Goal: Task Accomplishment & Management: Manage account settings

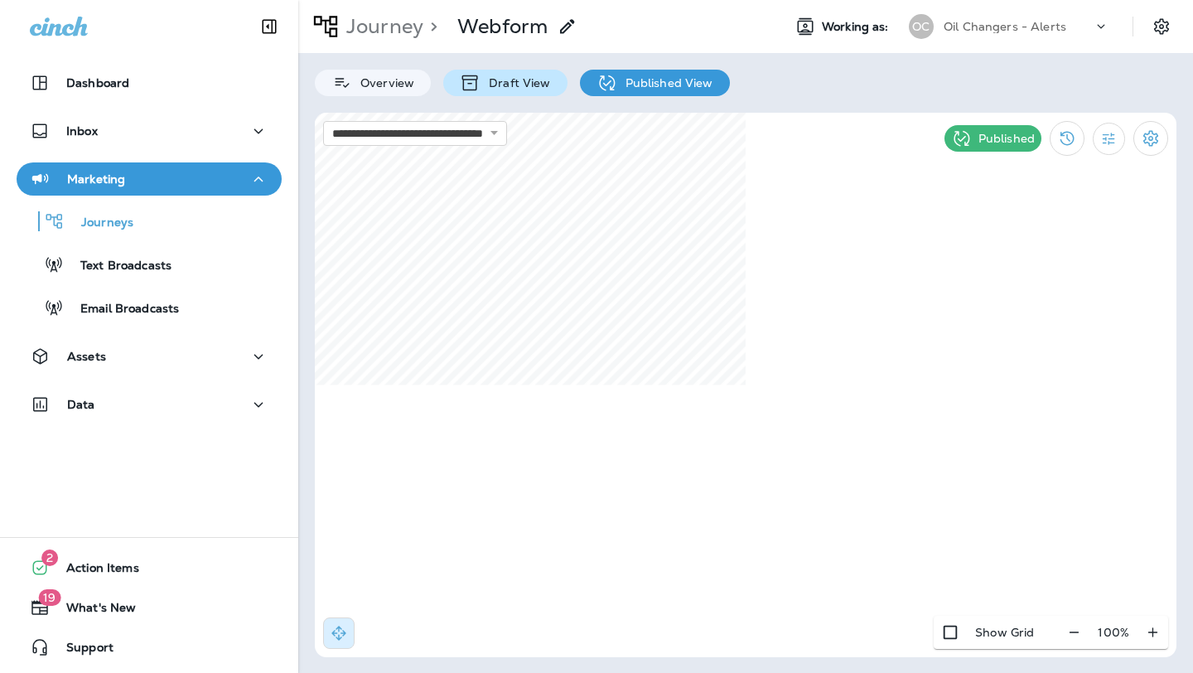
click at [494, 80] on p "Draft View" at bounding box center [516, 82] width 70 height 13
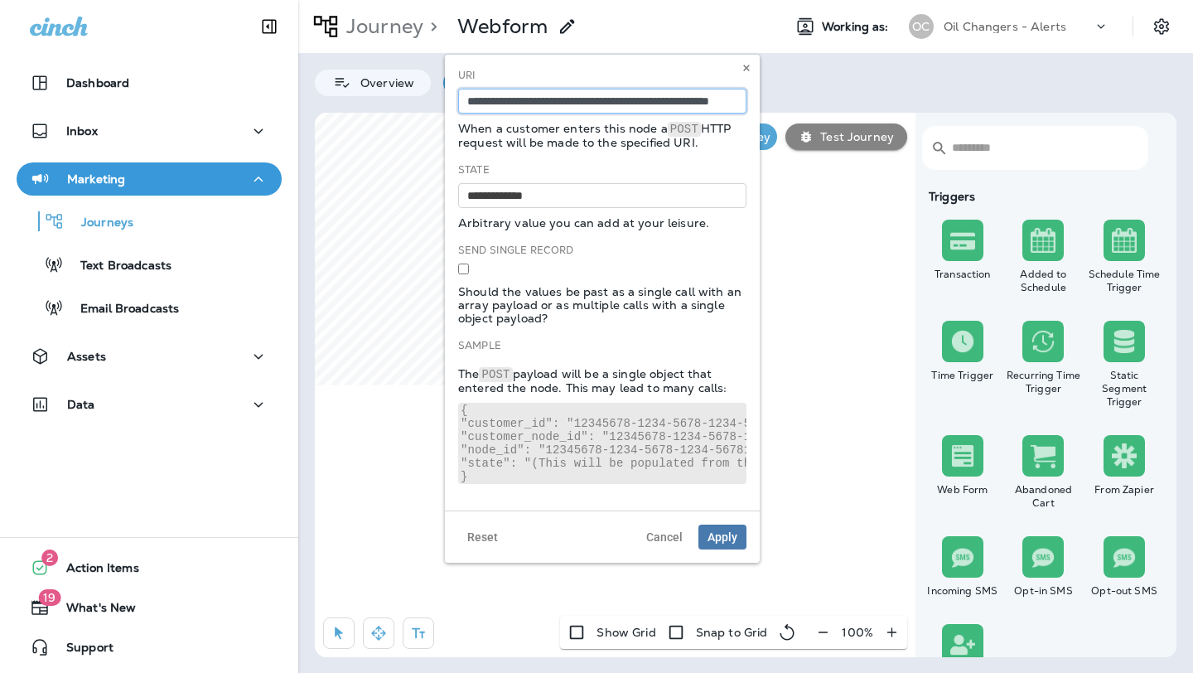
click at [658, 106] on input "**********" at bounding box center [602, 101] width 288 height 25
paste input "**********"
type input "**********"
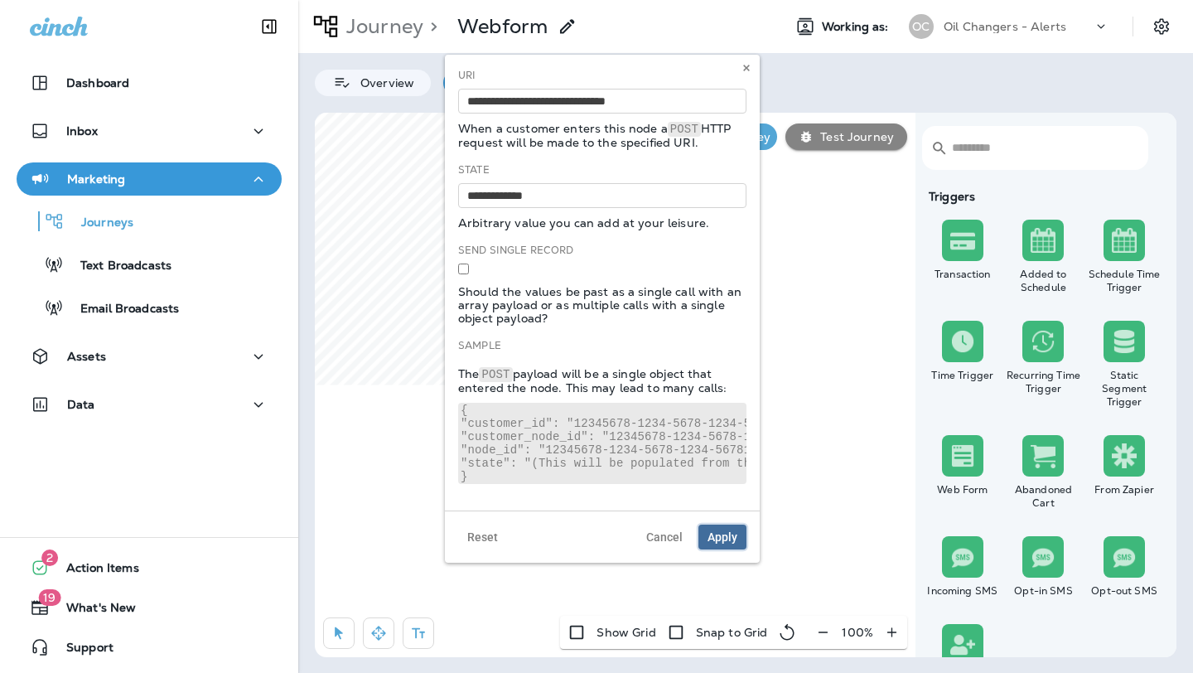
click at [715, 540] on span "Apply" at bounding box center [723, 537] width 30 height 12
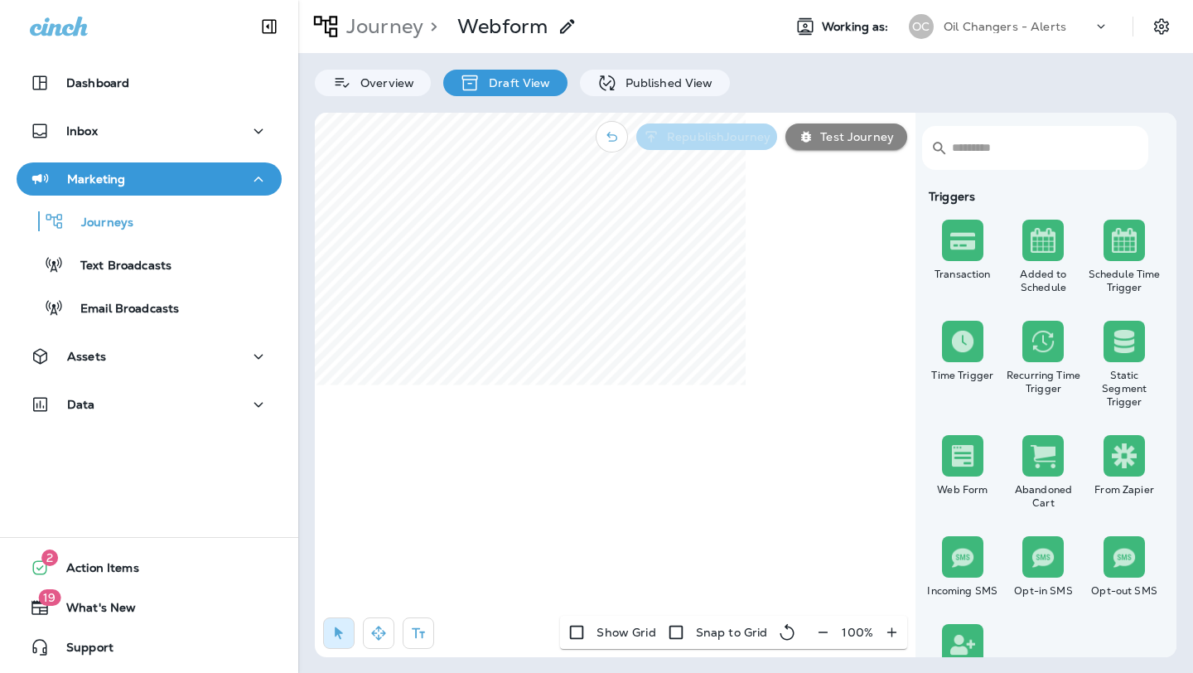
click at [724, 134] on p "Republish Journey" at bounding box center [716, 136] width 110 height 13
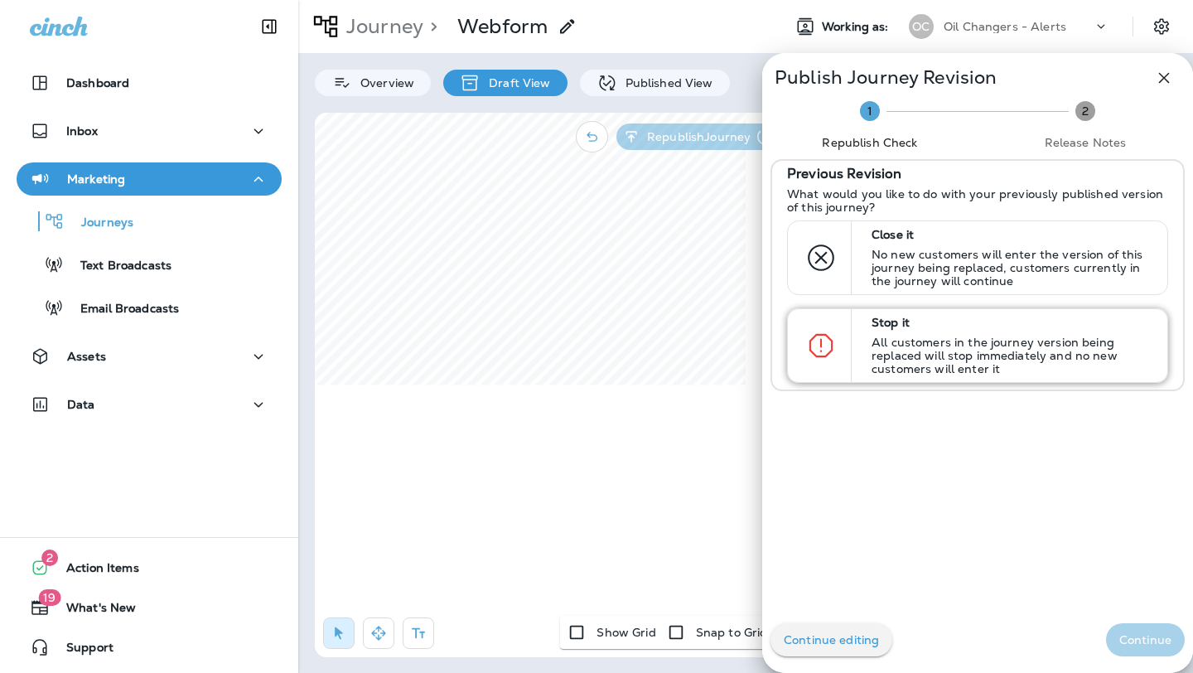
click at [928, 327] on p "Stop it" at bounding box center [1012, 322] width 281 height 13
click at [1150, 638] on p "Continue" at bounding box center [1146, 639] width 52 height 13
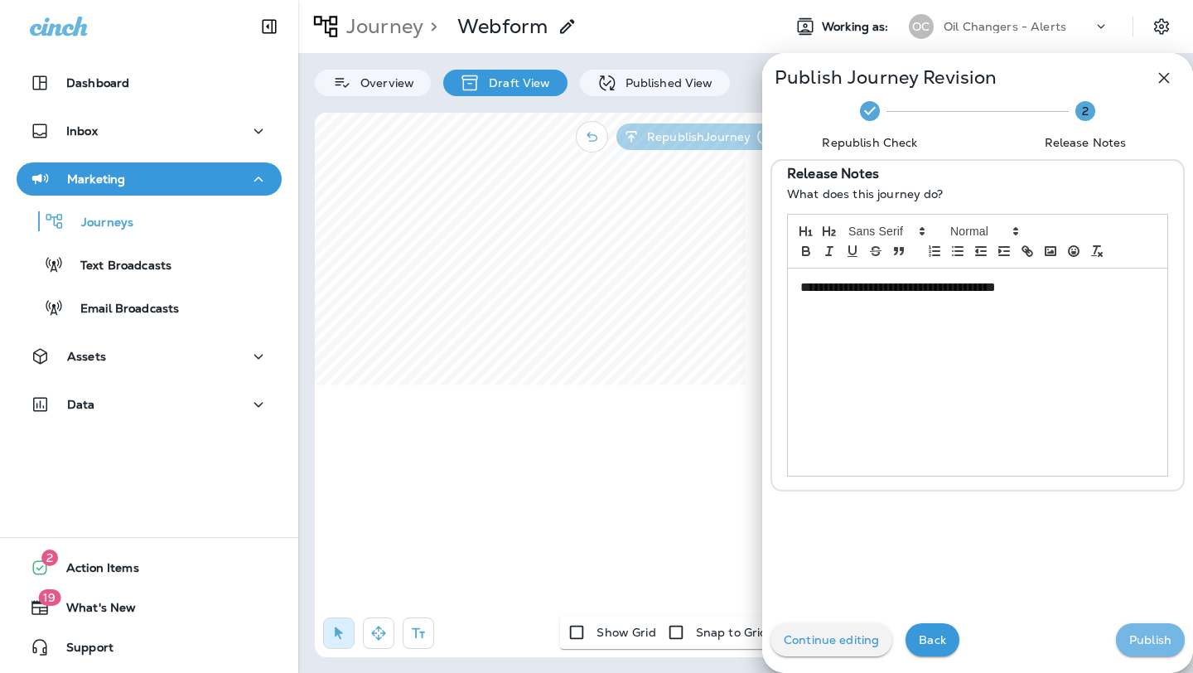
click at [1150, 638] on p "Publish" at bounding box center [1151, 639] width 42 height 13
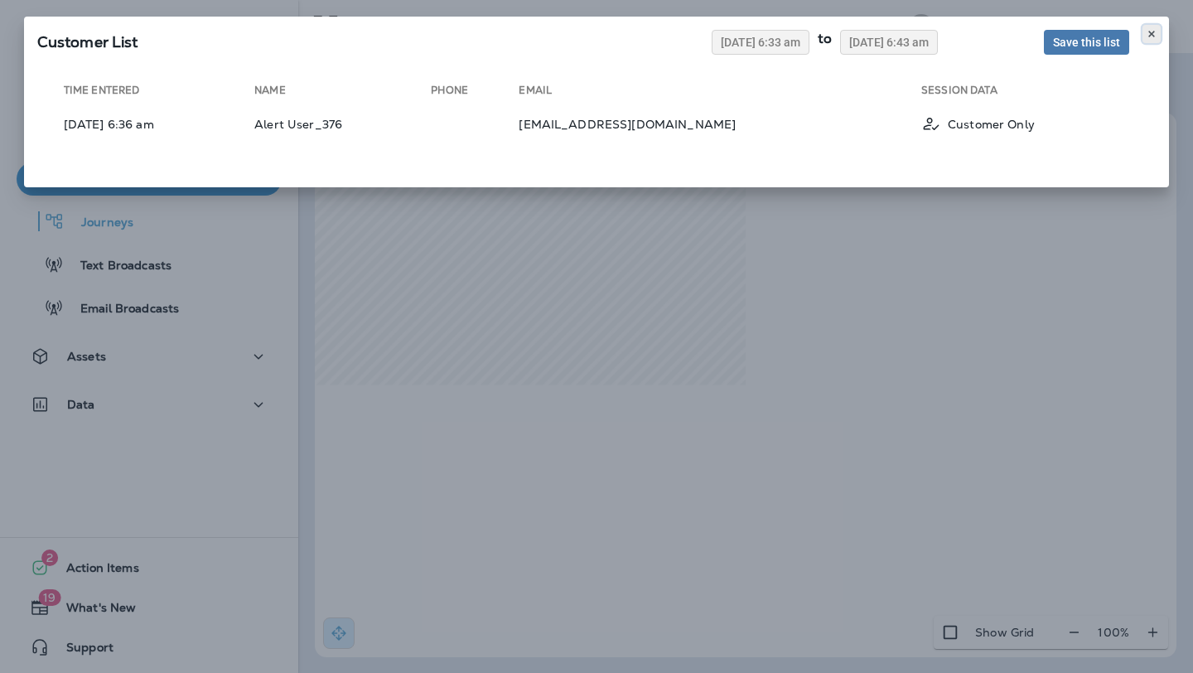
click at [1151, 36] on icon at bounding box center [1152, 34] width 10 height 10
click at [1151, 29] on icon at bounding box center [1152, 34] width 10 height 10
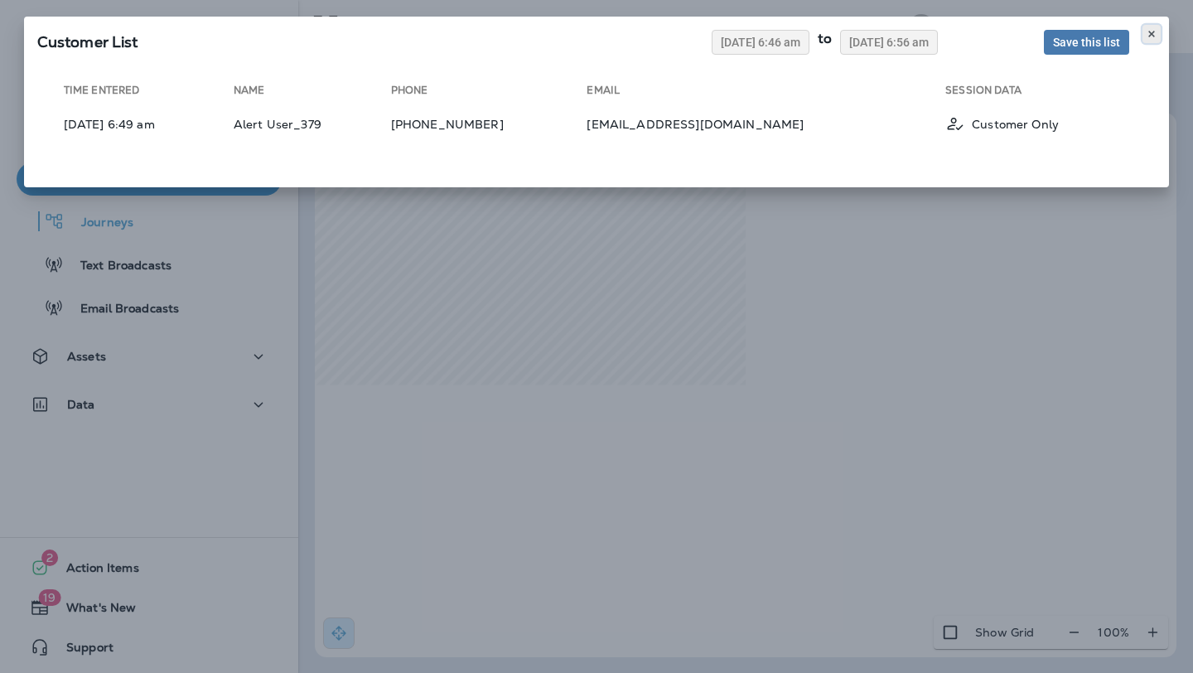
click at [1150, 36] on icon at bounding box center [1152, 34] width 10 height 10
click at [1147, 37] on icon at bounding box center [1152, 34] width 10 height 10
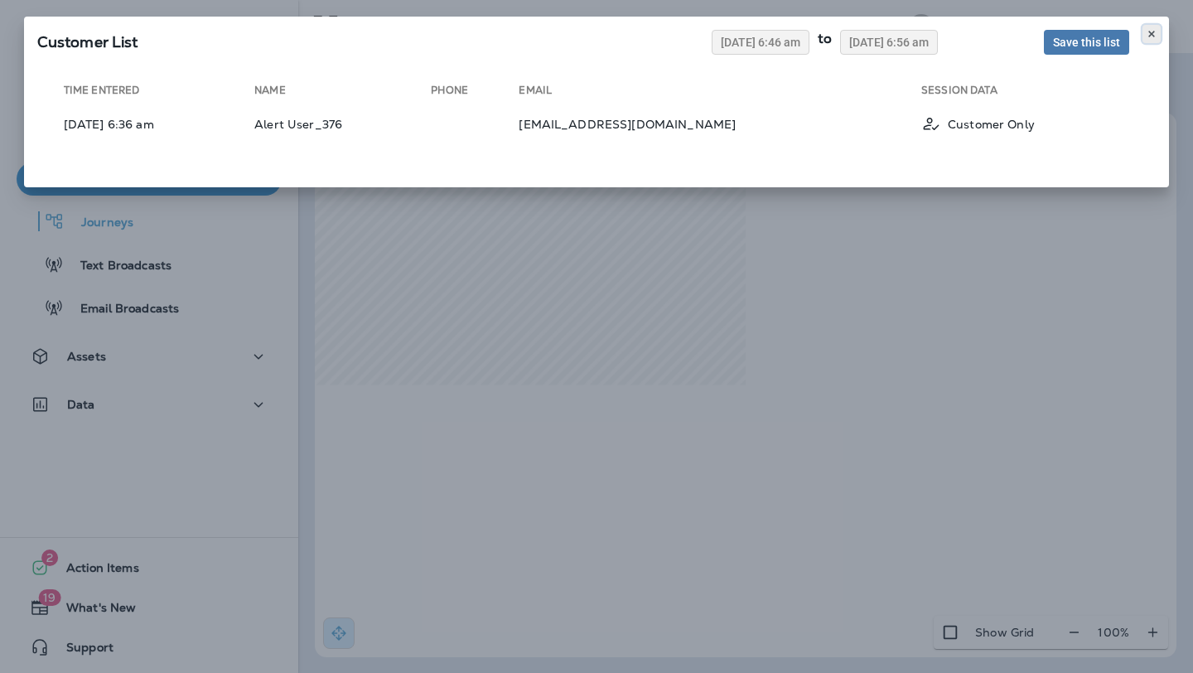
click at [1158, 30] on button at bounding box center [1152, 34] width 18 height 18
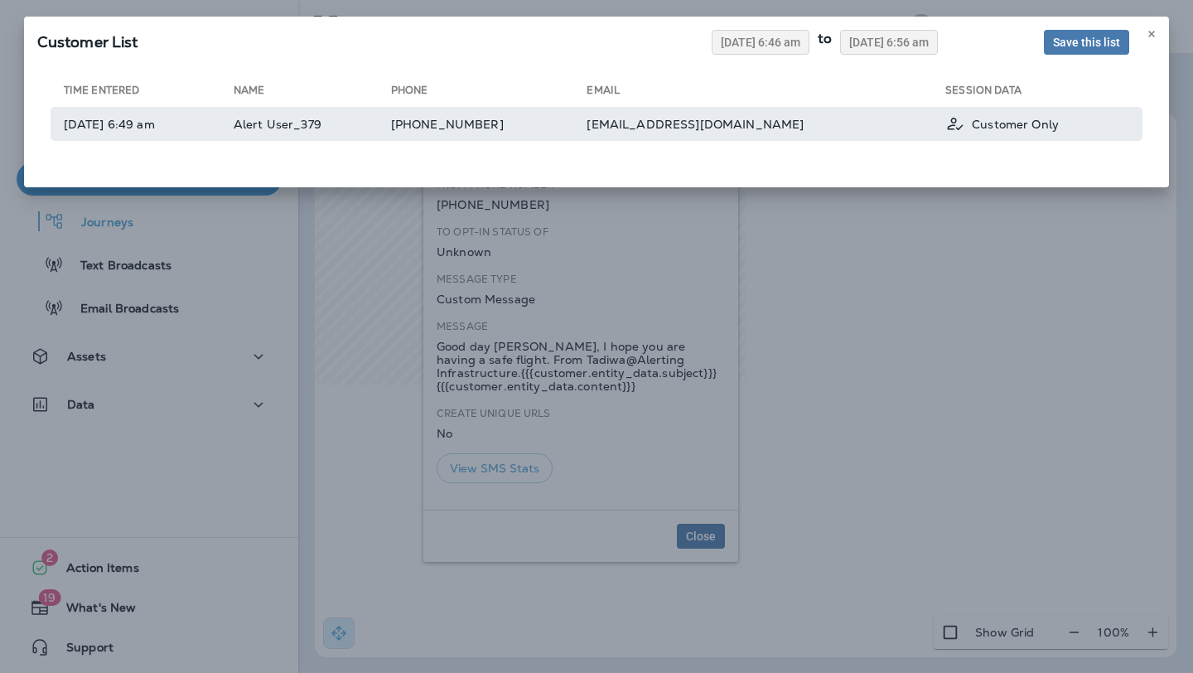
click at [356, 124] on td "Alert User_379" at bounding box center [312, 124] width 157 height 34
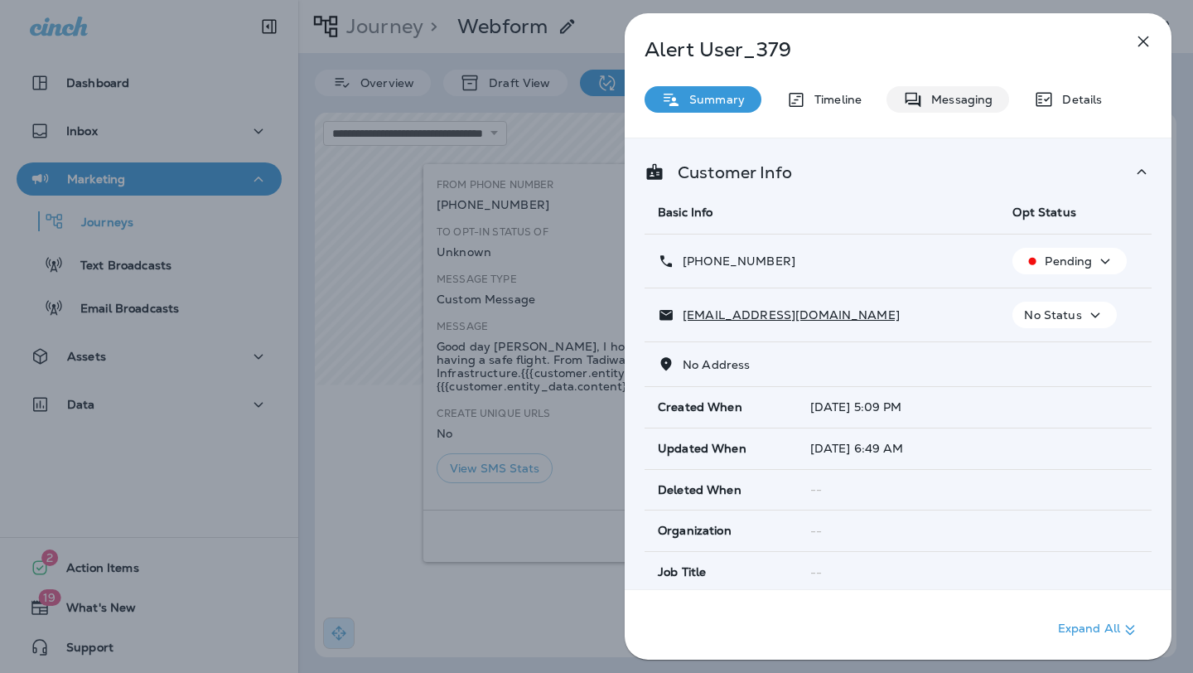
click at [941, 93] on p "Messaging" at bounding box center [958, 99] width 70 height 13
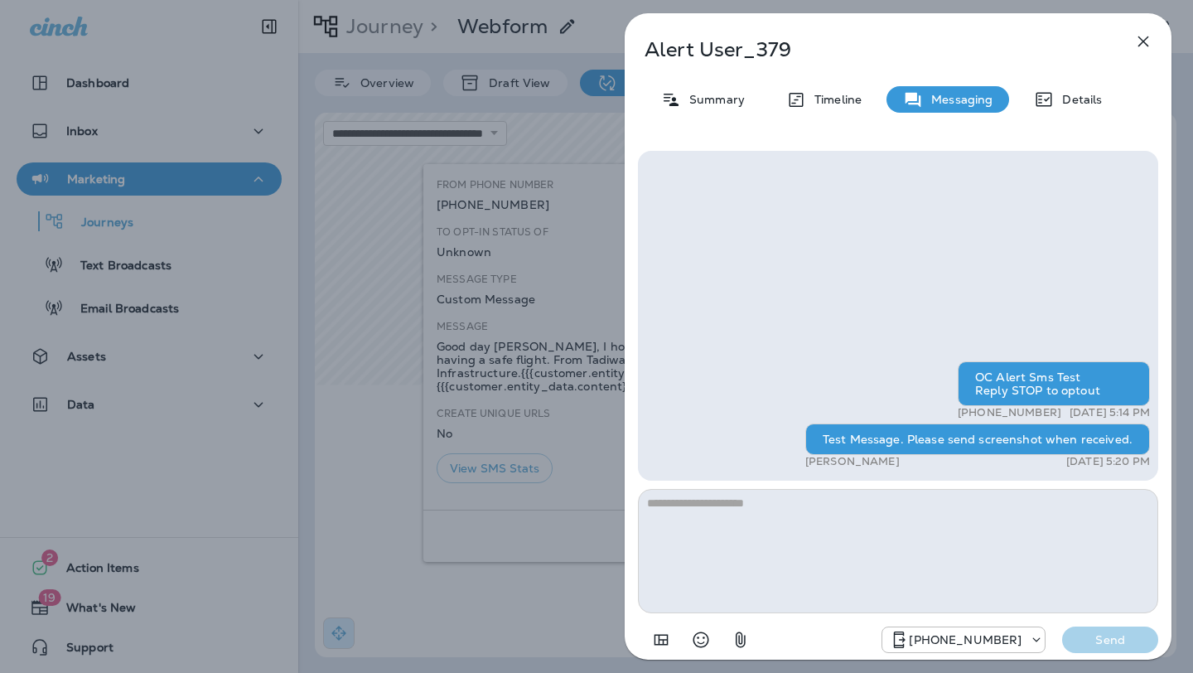
click at [1001, 559] on textarea at bounding box center [898, 551] width 520 height 124
type textarea "*"
type textarea "**********"
click at [1092, 636] on p "Send" at bounding box center [1111, 639] width 70 height 15
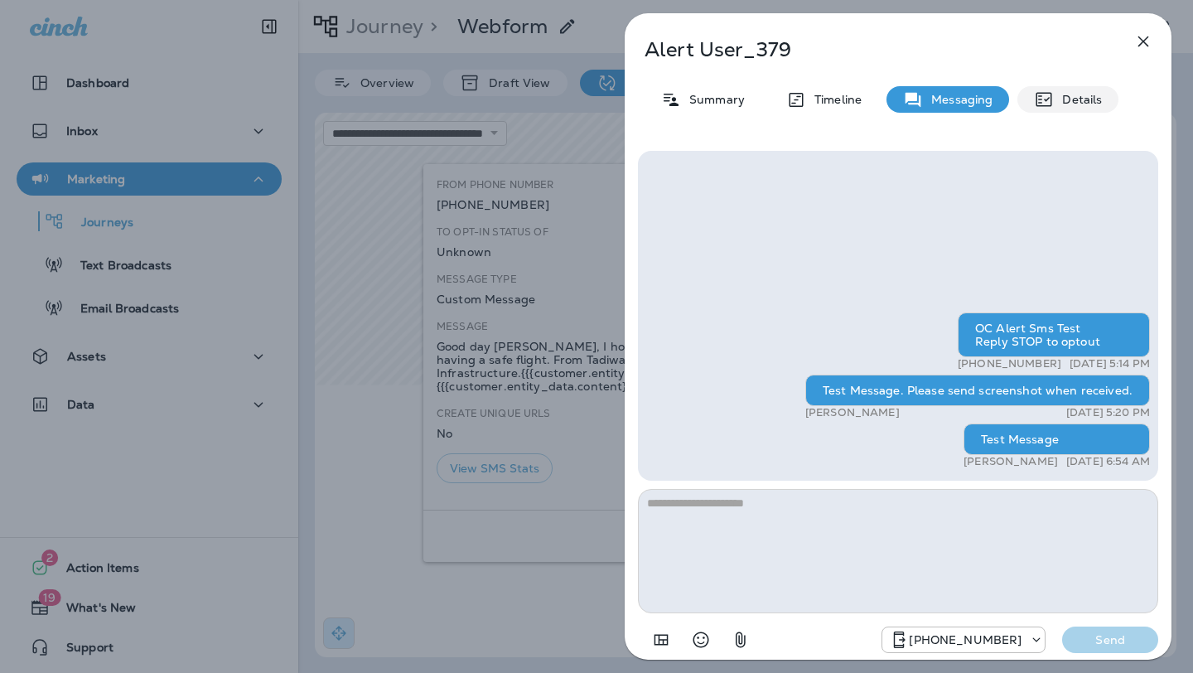
click at [1061, 93] on p "Details" at bounding box center [1078, 99] width 48 height 13
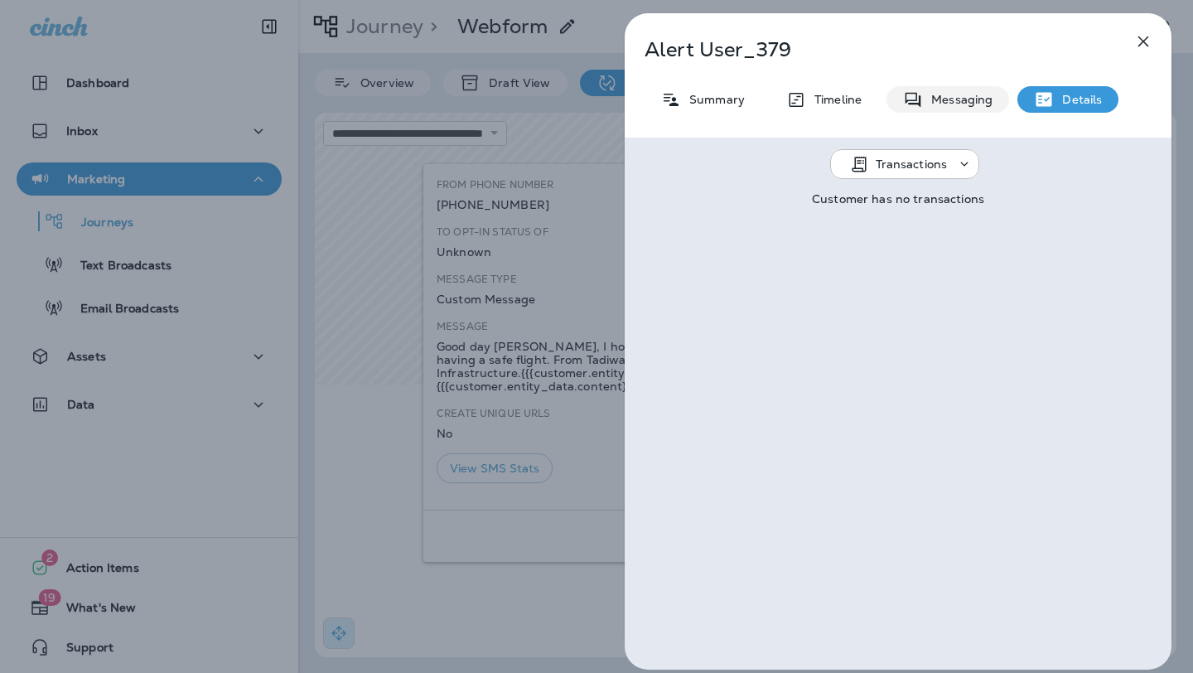
click at [962, 93] on p "Messaging" at bounding box center [958, 99] width 70 height 13
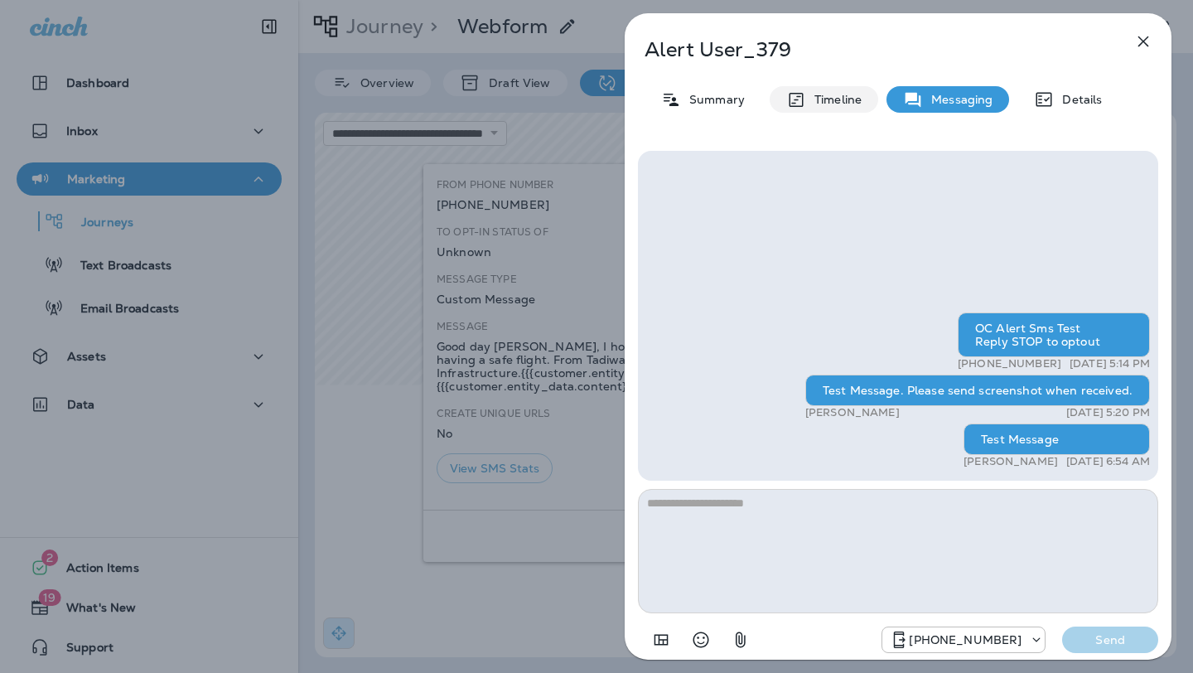
click at [816, 101] on p "Timeline" at bounding box center [834, 99] width 56 height 13
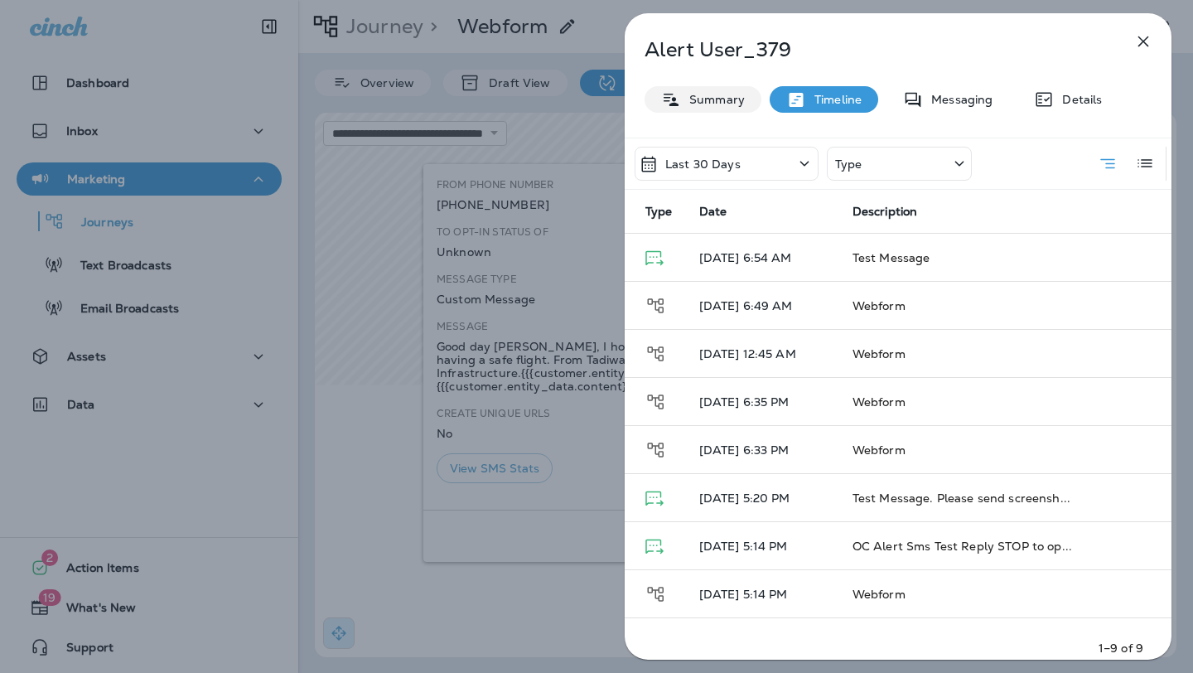
click at [725, 106] on p "Summary" at bounding box center [713, 99] width 64 height 13
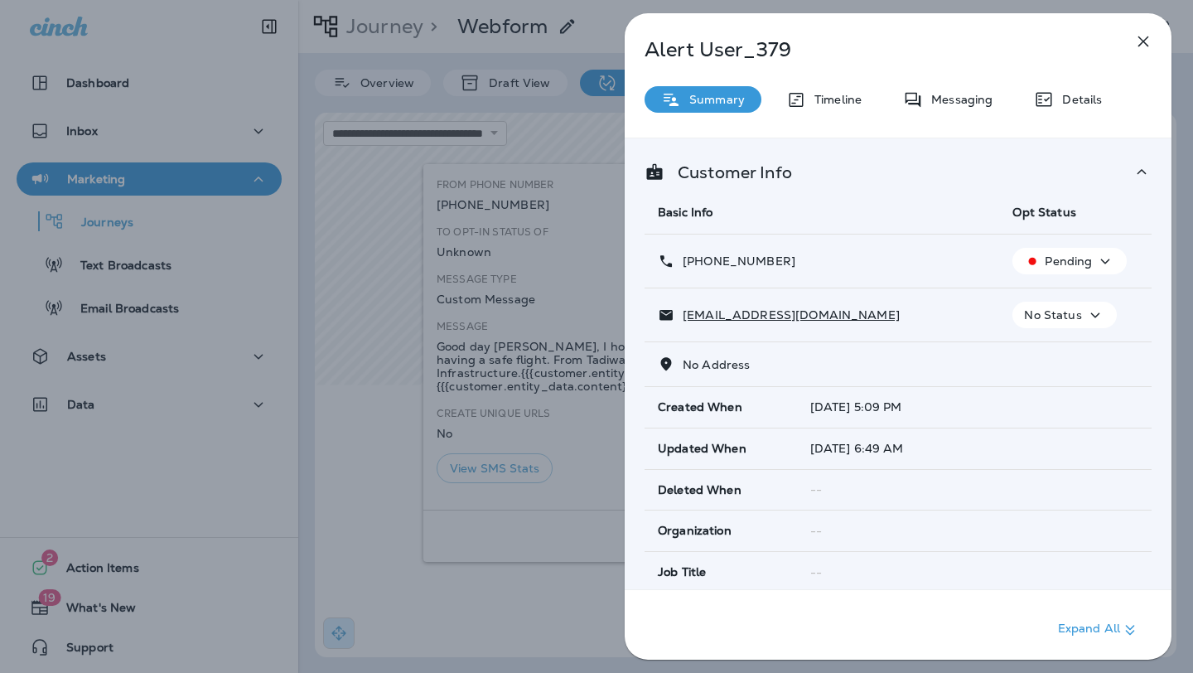
click at [1144, 39] on icon "button" at bounding box center [1144, 41] width 20 height 20
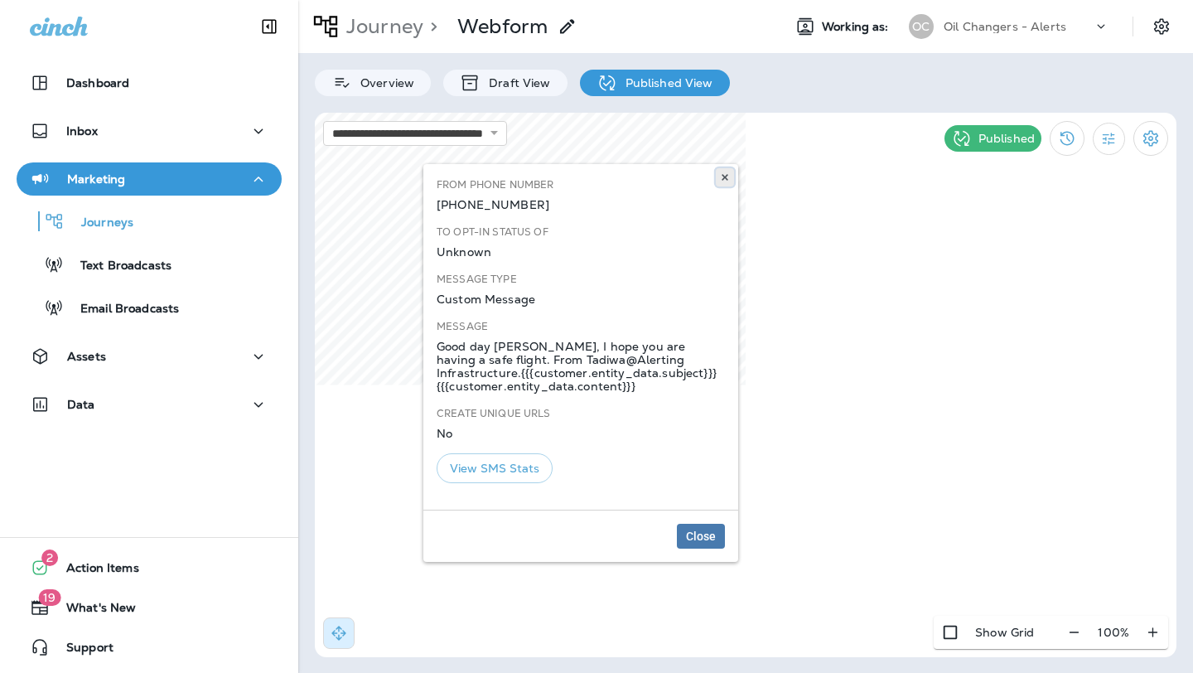
click at [730, 174] on button at bounding box center [725, 177] width 18 height 18
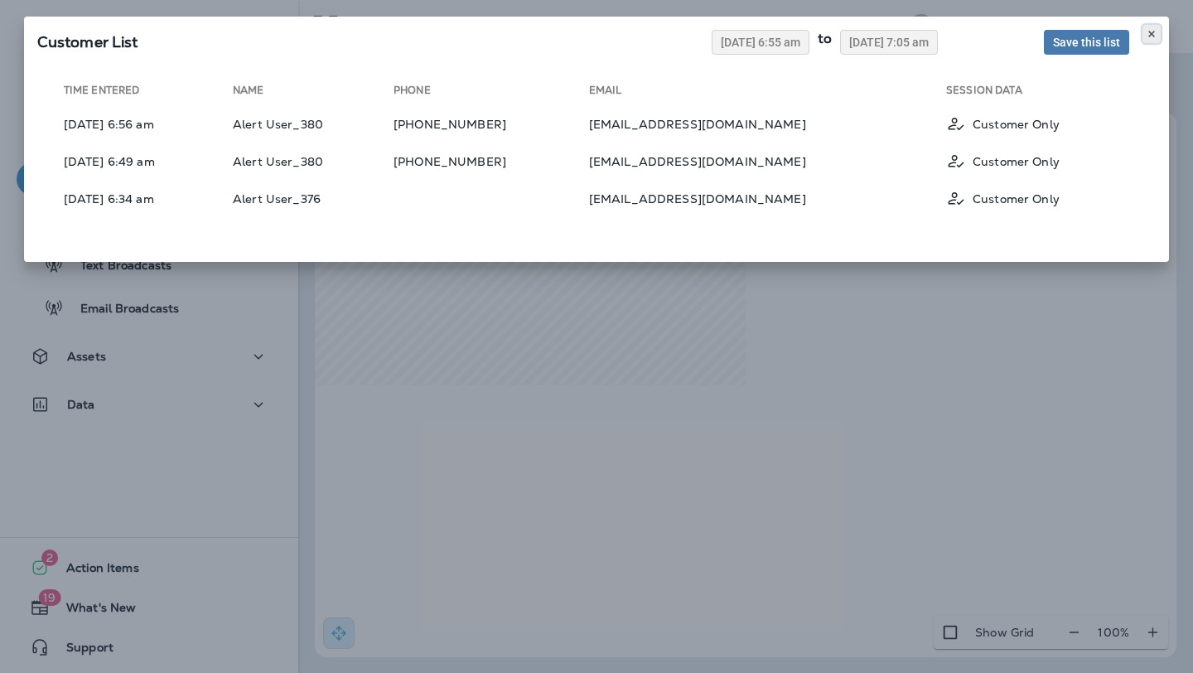
click at [1150, 31] on use at bounding box center [1152, 34] width 6 height 7
click at [1147, 31] on icon at bounding box center [1152, 34] width 10 height 10
click at [1156, 29] on icon at bounding box center [1152, 34] width 10 height 10
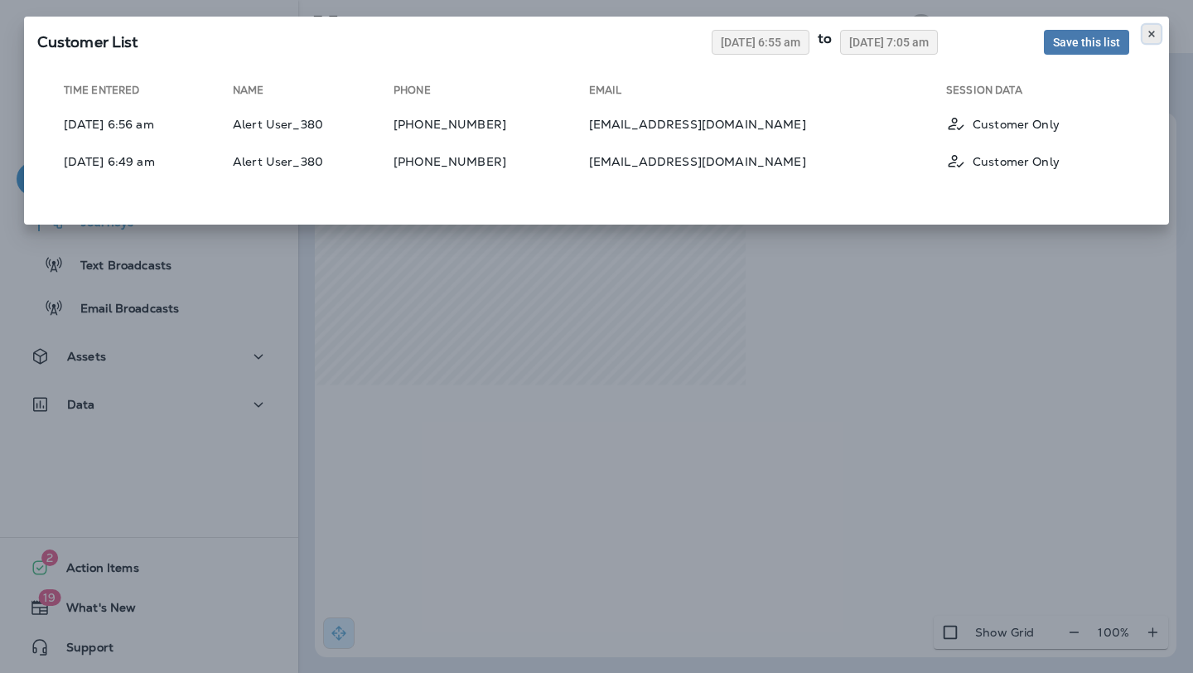
click at [1158, 29] on button at bounding box center [1152, 34] width 18 height 18
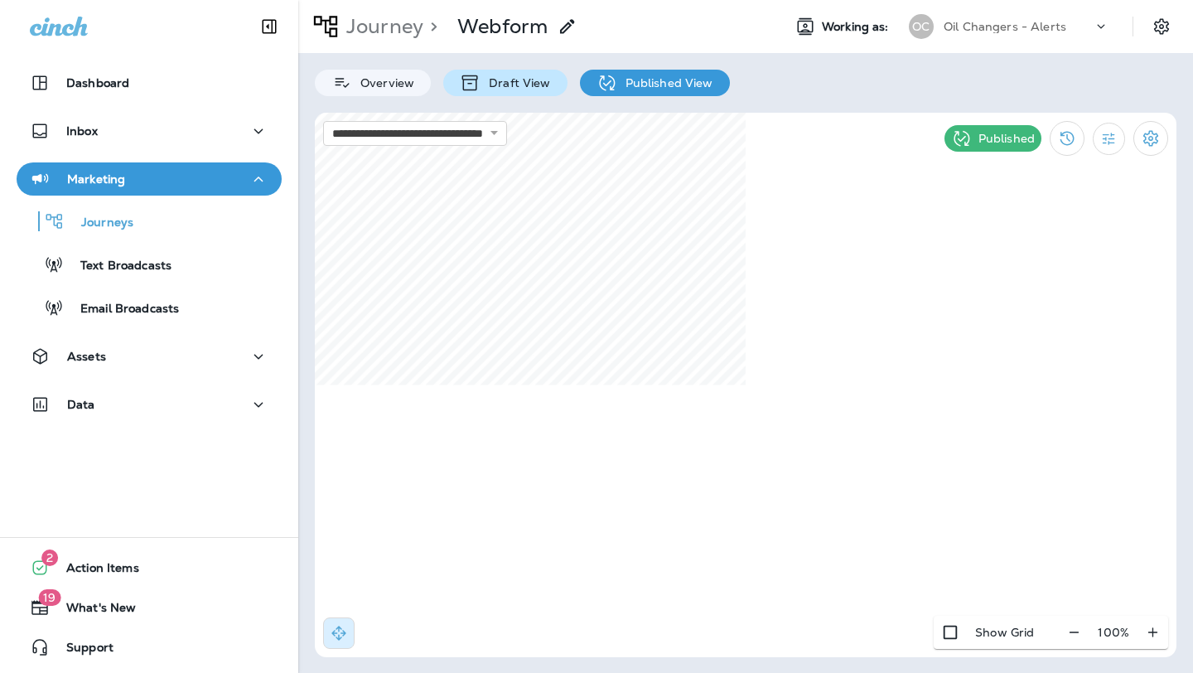
click at [516, 83] on p "Draft View" at bounding box center [516, 82] width 70 height 13
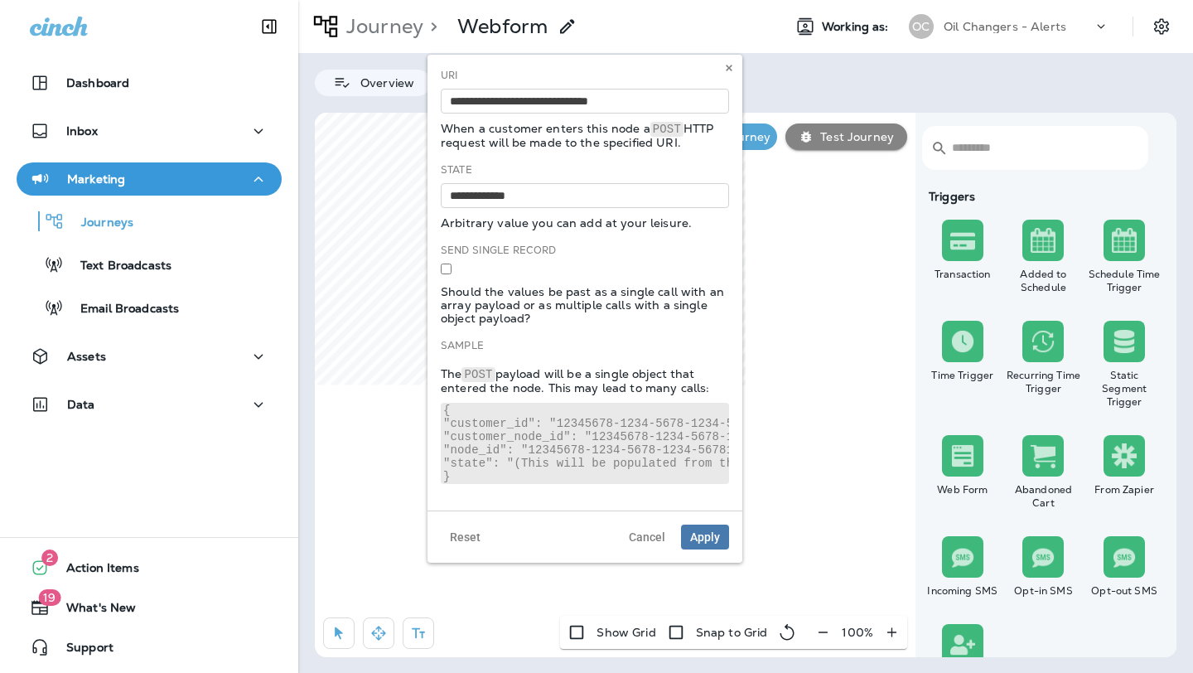
click at [610, 428] on pre "{ "customer_id": "12345678-1234-5678-1234-567812345678", "customer_node_id": "1…" at bounding box center [585, 443] width 288 height 81
drag, startPoint x: 581, startPoint y: 430, endPoint x: 614, endPoint y: 430, distance: 33.2
click at [613, 430] on pre "{ "customer_id": "12345678-1234-5678-1234-567812345678", "customer_node_id": "1…" at bounding box center [585, 443] width 288 height 81
click at [661, 351] on div "Sample The POST payload will be a single object that entered the node. This may…" at bounding box center [585, 411] width 288 height 146
click at [729, 66] on use at bounding box center [729, 68] width 6 height 7
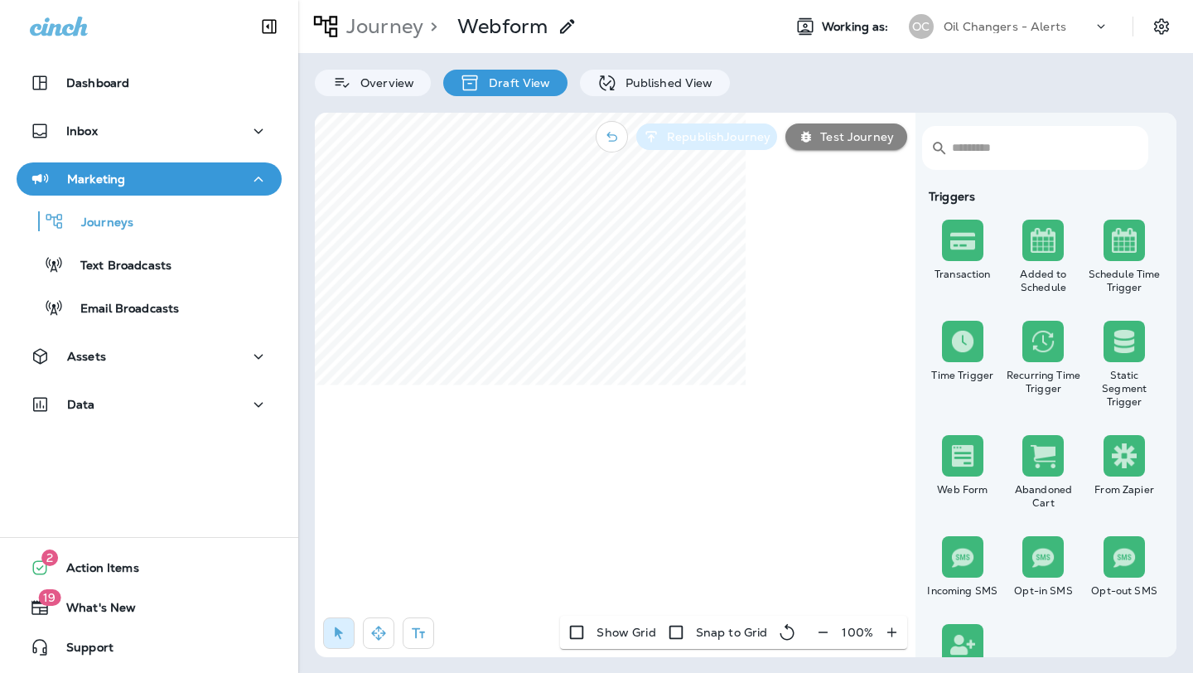
select select "*******"
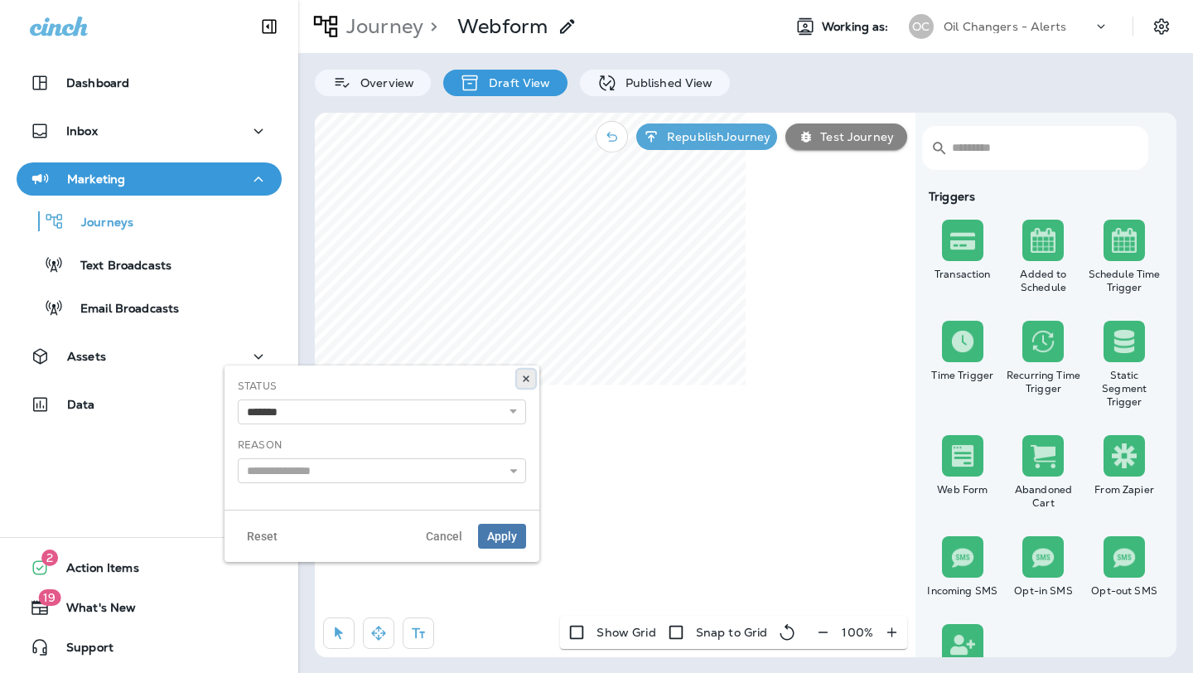
click at [530, 371] on button at bounding box center [526, 379] width 18 height 18
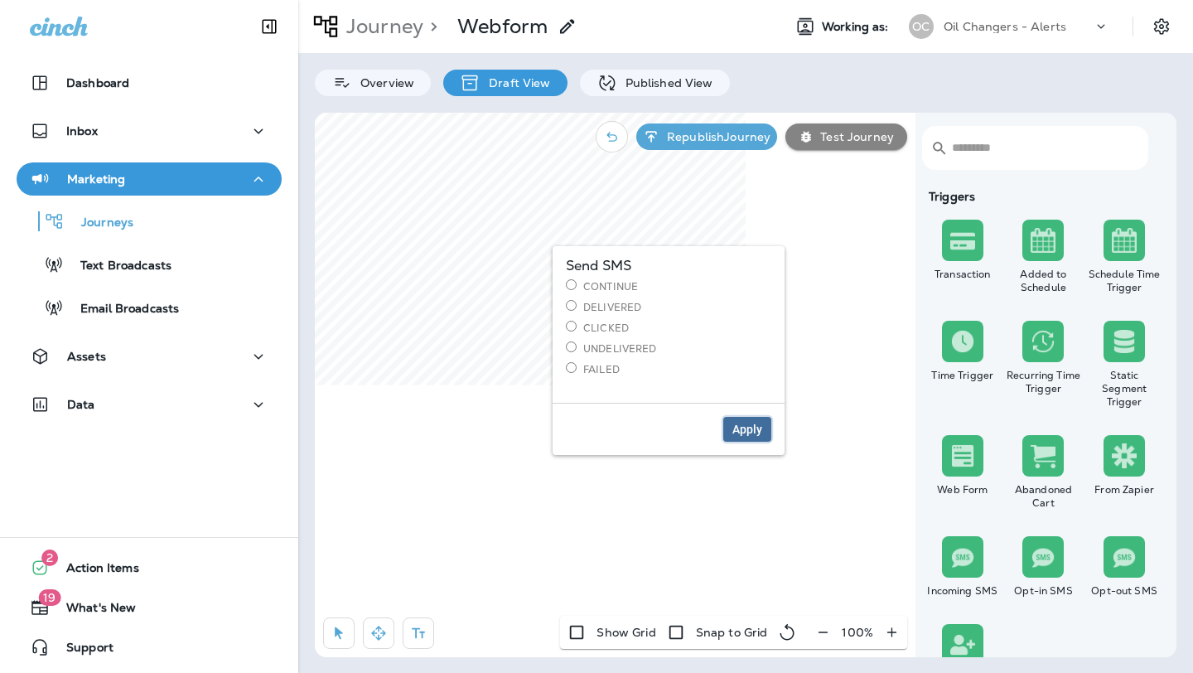
click at [748, 433] on span "Apply" at bounding box center [748, 430] width 30 height 12
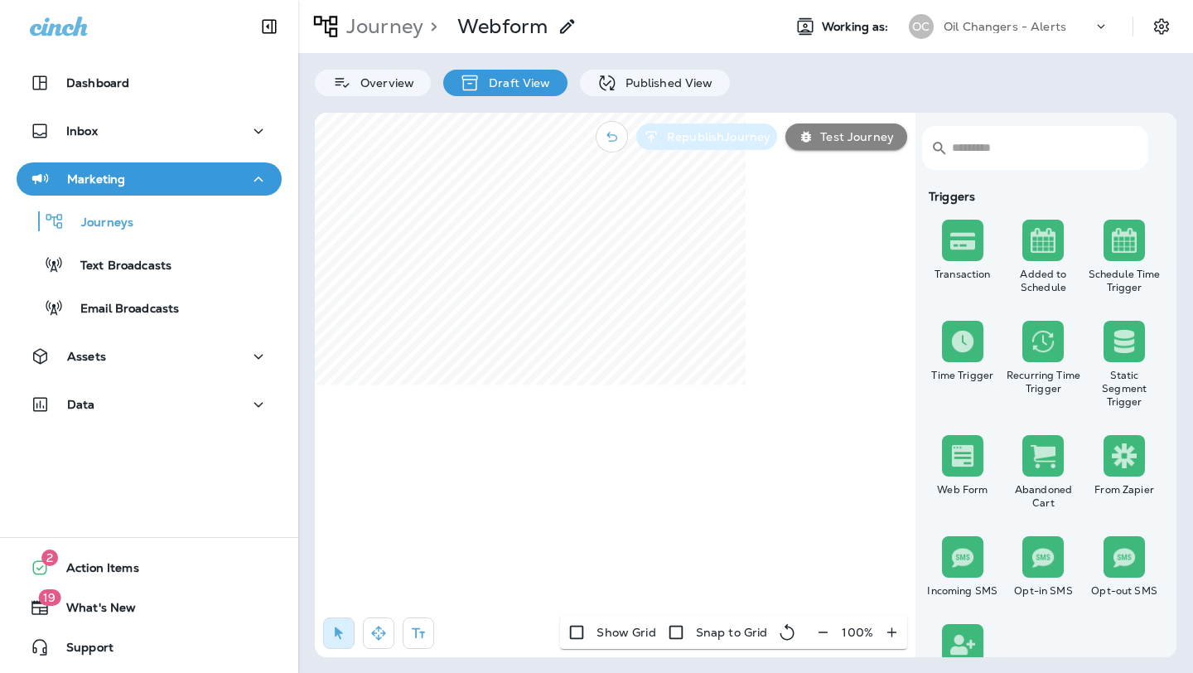
click at [714, 127] on button "Republish Journey" at bounding box center [707, 136] width 141 height 27
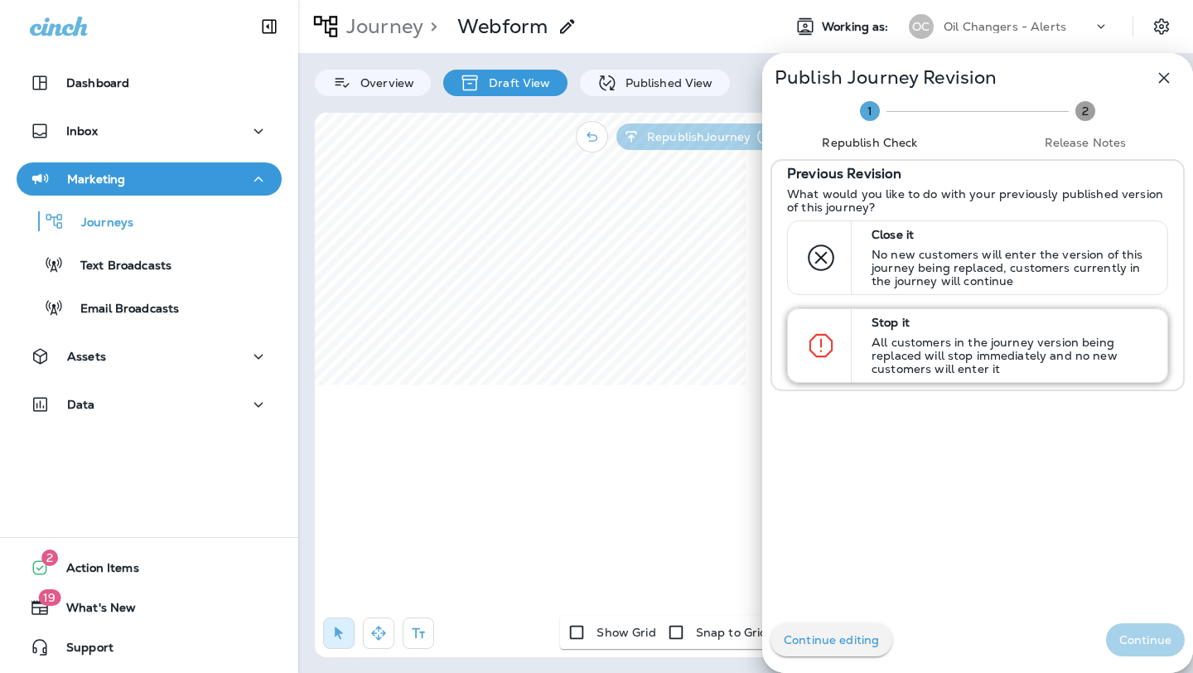
click at [899, 317] on p "Stop it" at bounding box center [1012, 322] width 281 height 13
click at [1164, 635] on p "Continue" at bounding box center [1146, 639] width 52 height 13
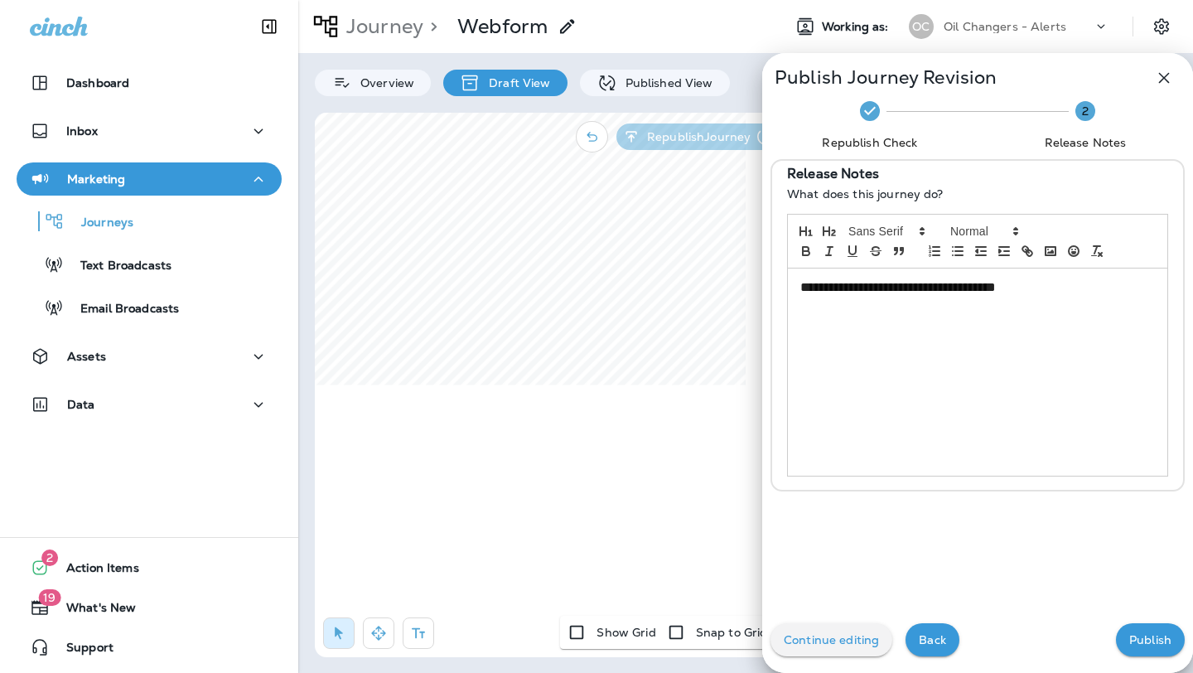
click at [1153, 638] on p "Publish" at bounding box center [1151, 639] width 42 height 13
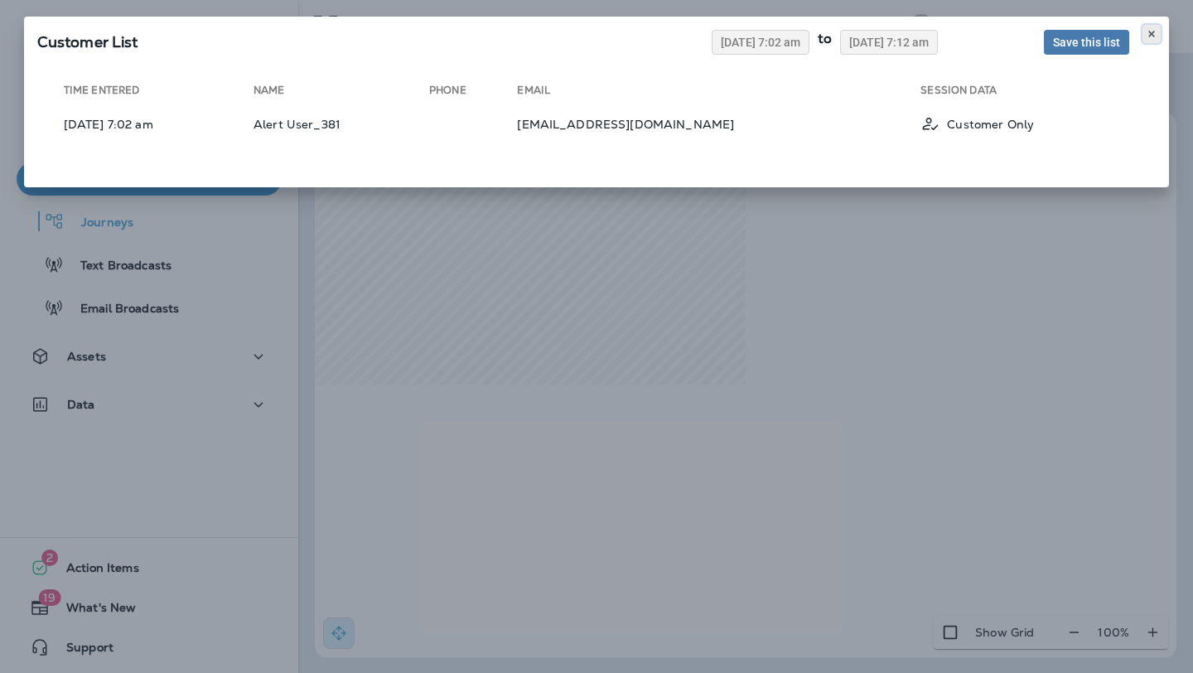
click at [1150, 35] on use at bounding box center [1152, 34] width 6 height 7
